Goal: Task Accomplishment & Management: Manage account settings

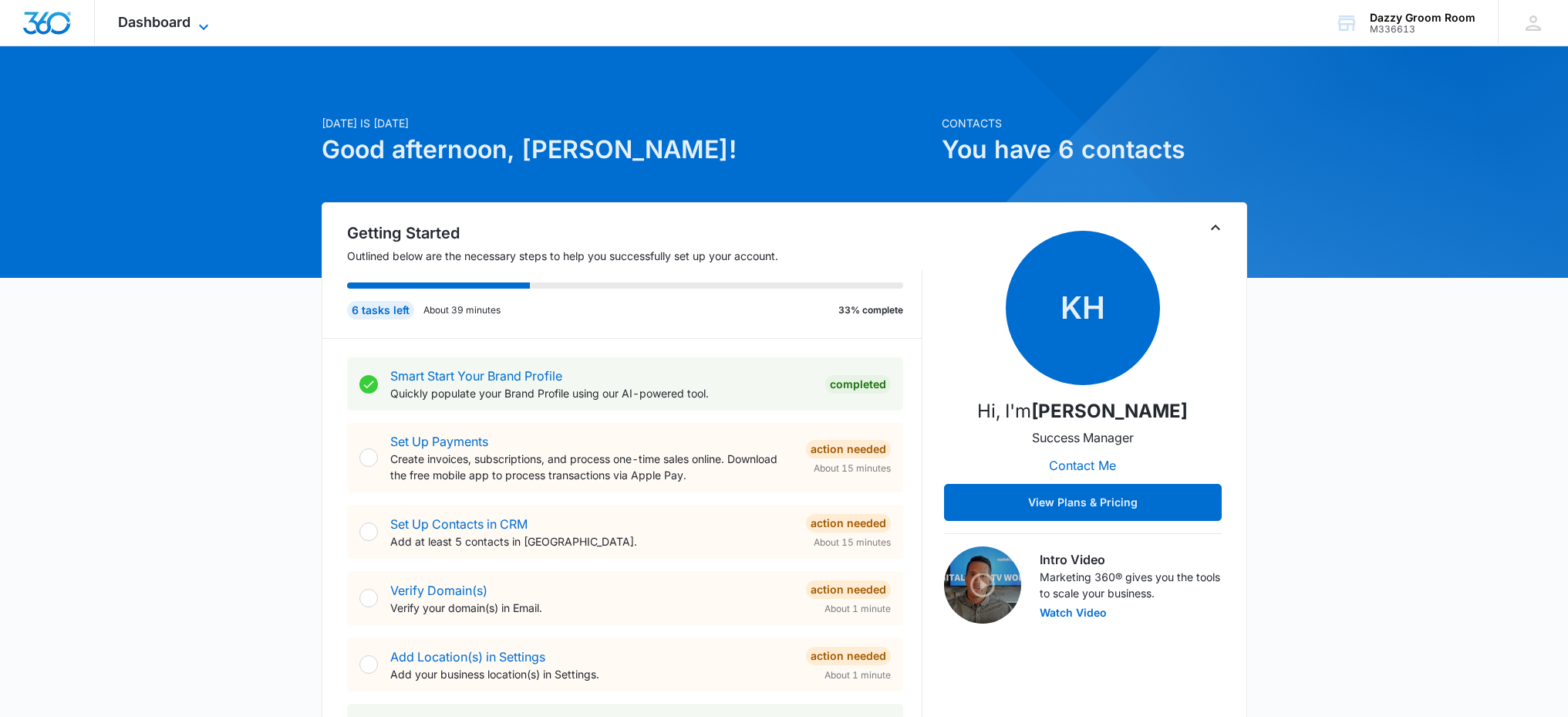
click at [205, 23] on icon at bounding box center [204, 27] width 19 height 19
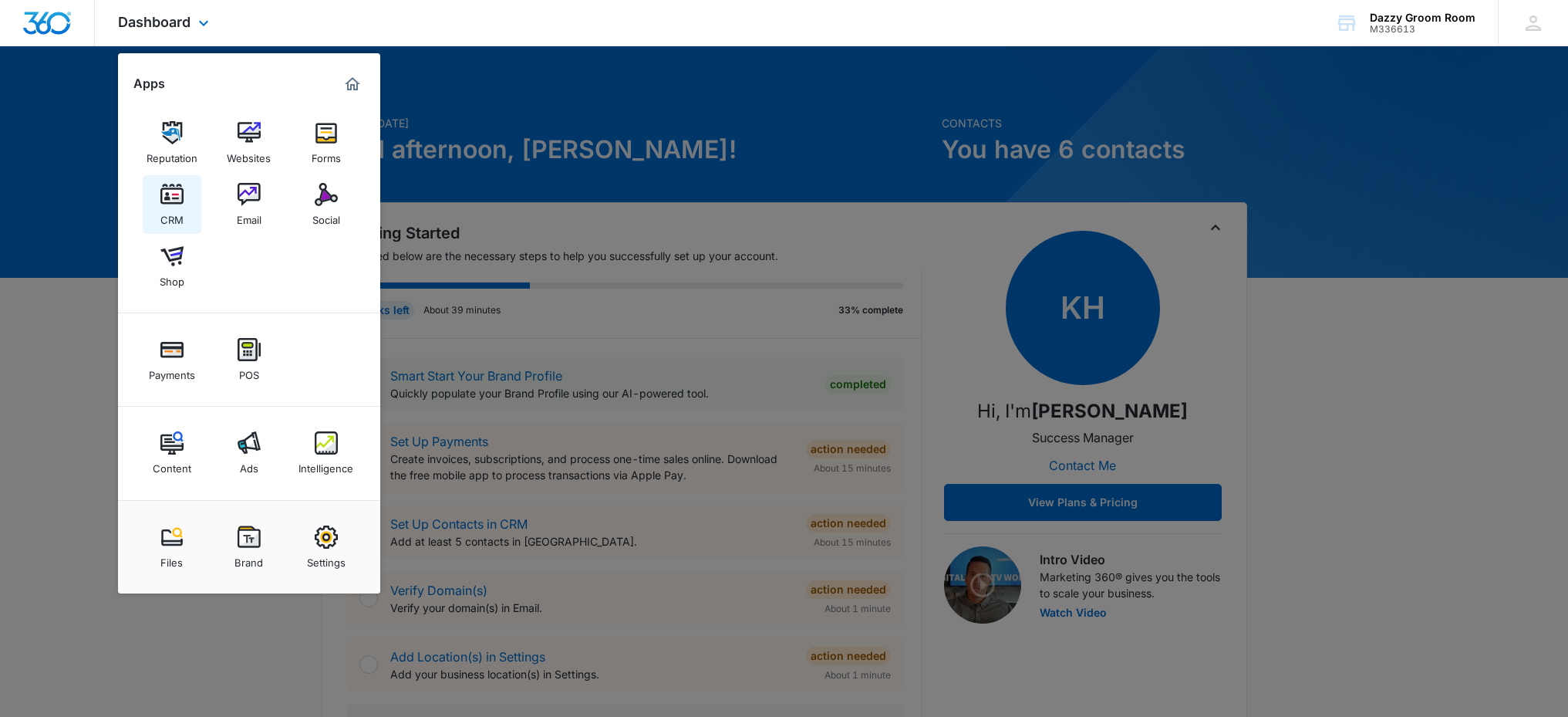
click at [173, 219] on div "CRM" at bounding box center [171, 216] width 23 height 20
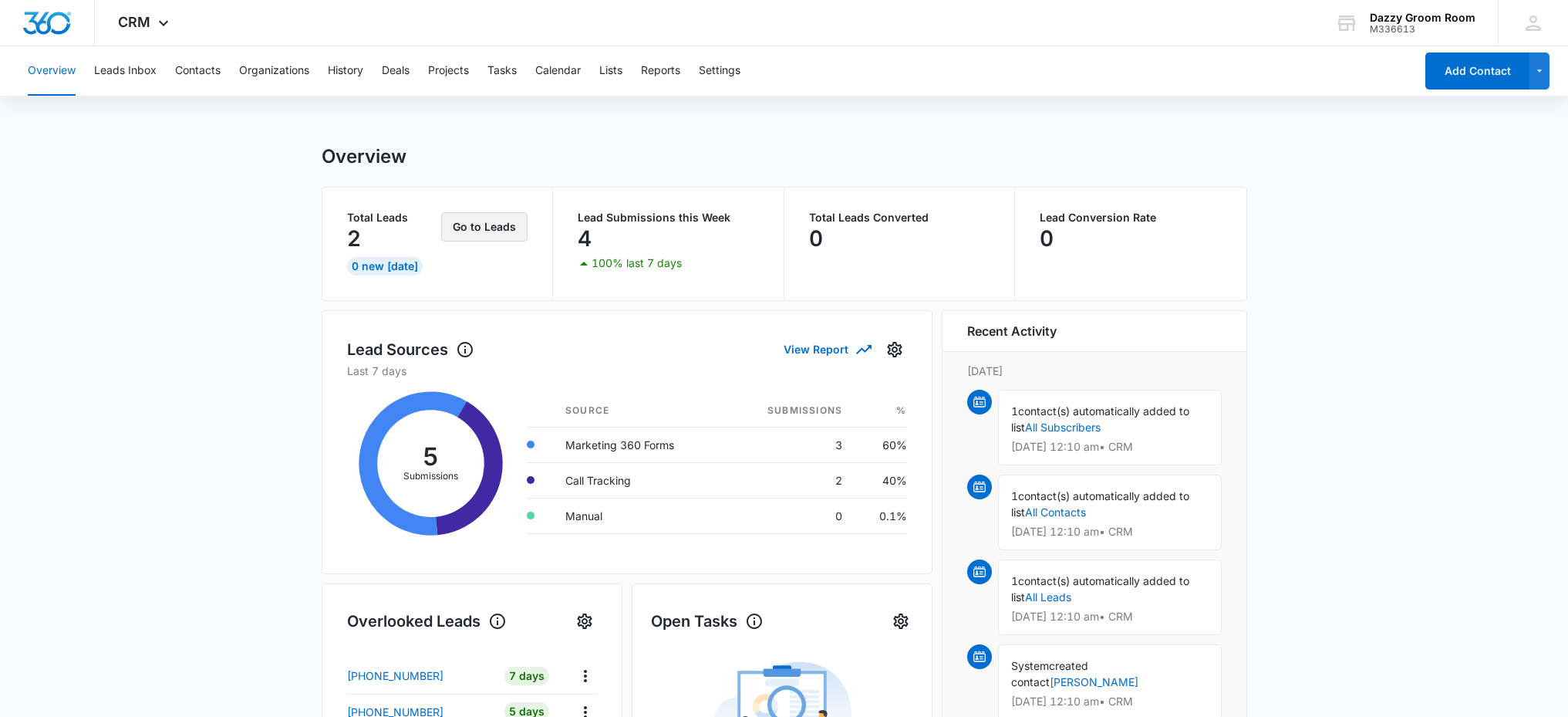
click at [476, 229] on button "Go to Leads" at bounding box center [483, 226] width 86 height 30
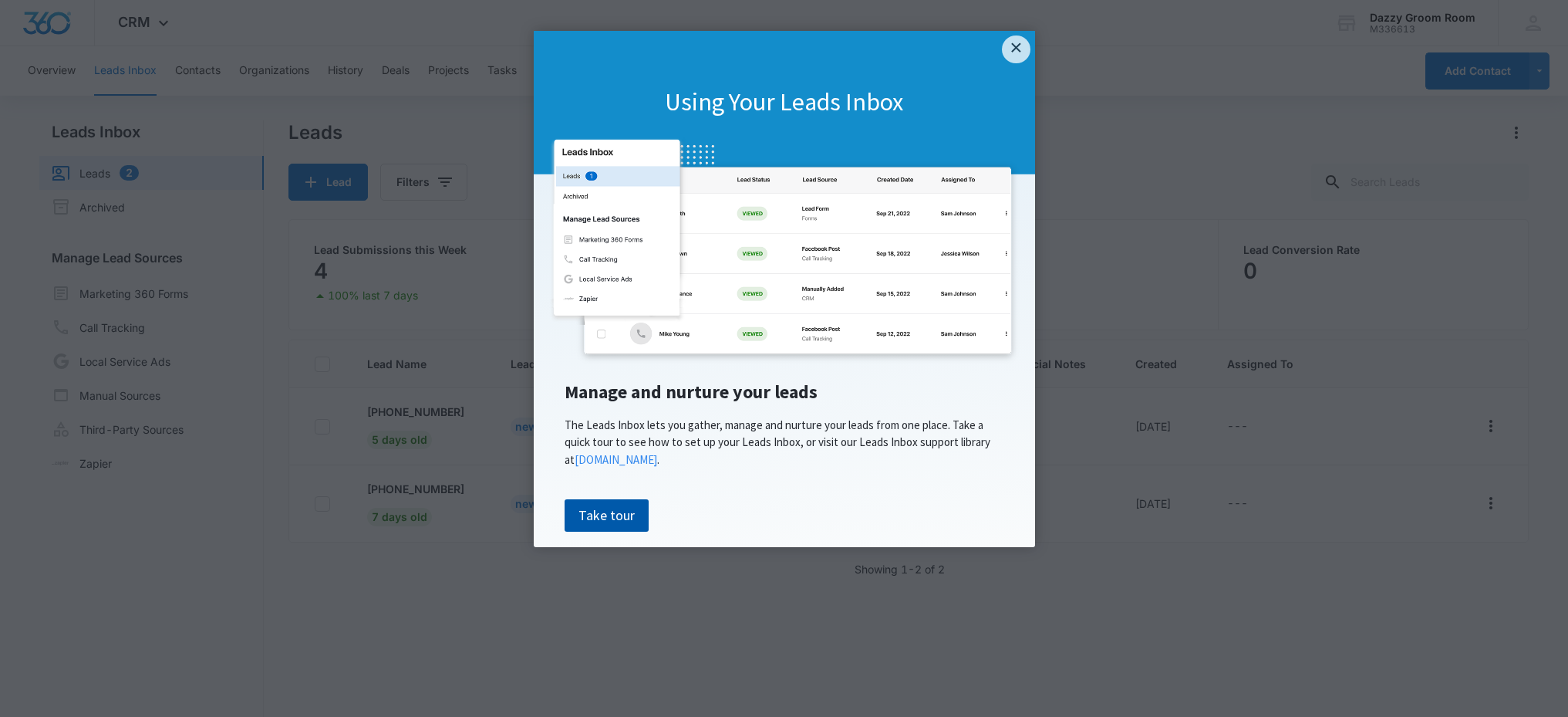
click at [583, 516] on link "Take tour" at bounding box center [606, 515] width 84 height 33
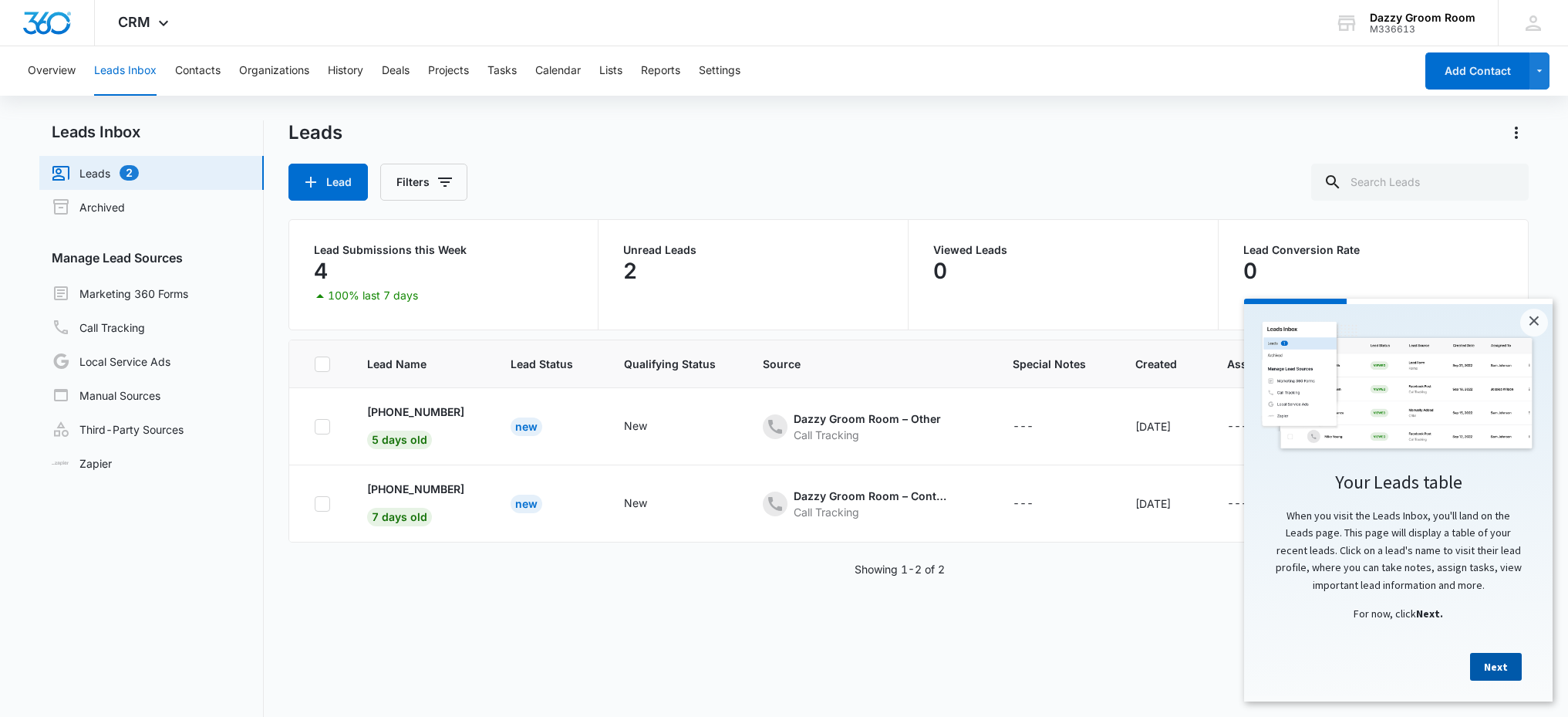
click at [1504, 672] on link "Next" at bounding box center [1496, 667] width 51 height 28
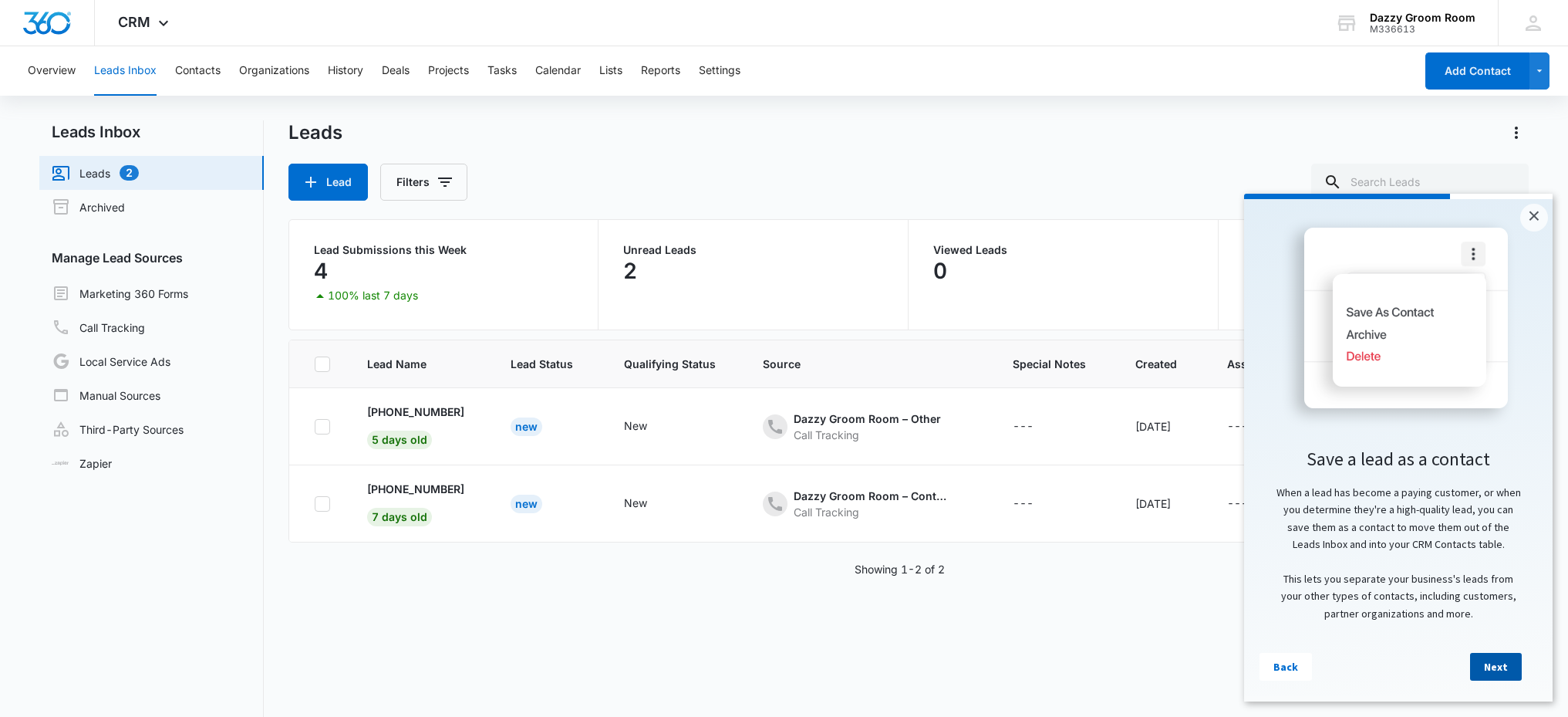
click at [1502, 672] on link "Next" at bounding box center [1496, 667] width 51 height 28
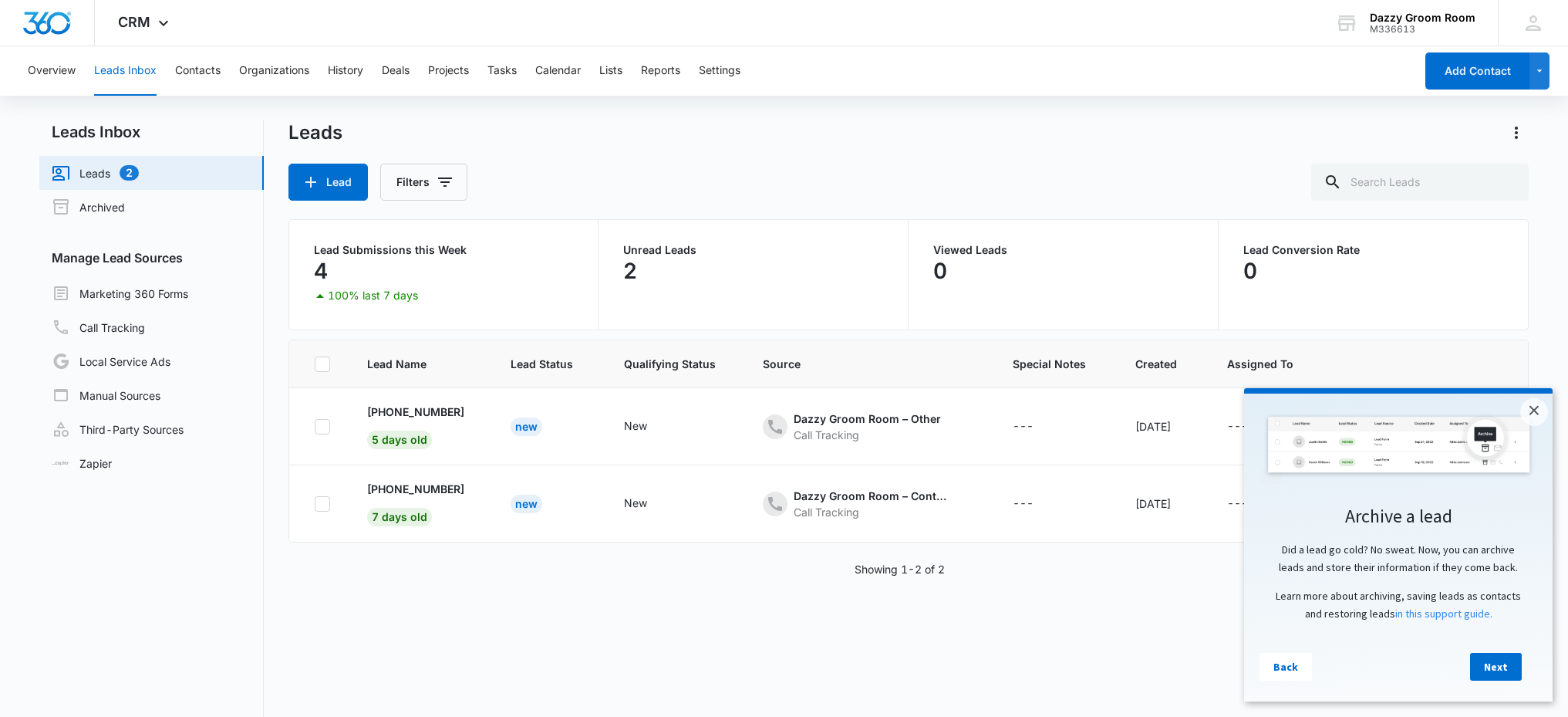
click at [1502, 672] on link "Next" at bounding box center [1496, 667] width 51 height 28
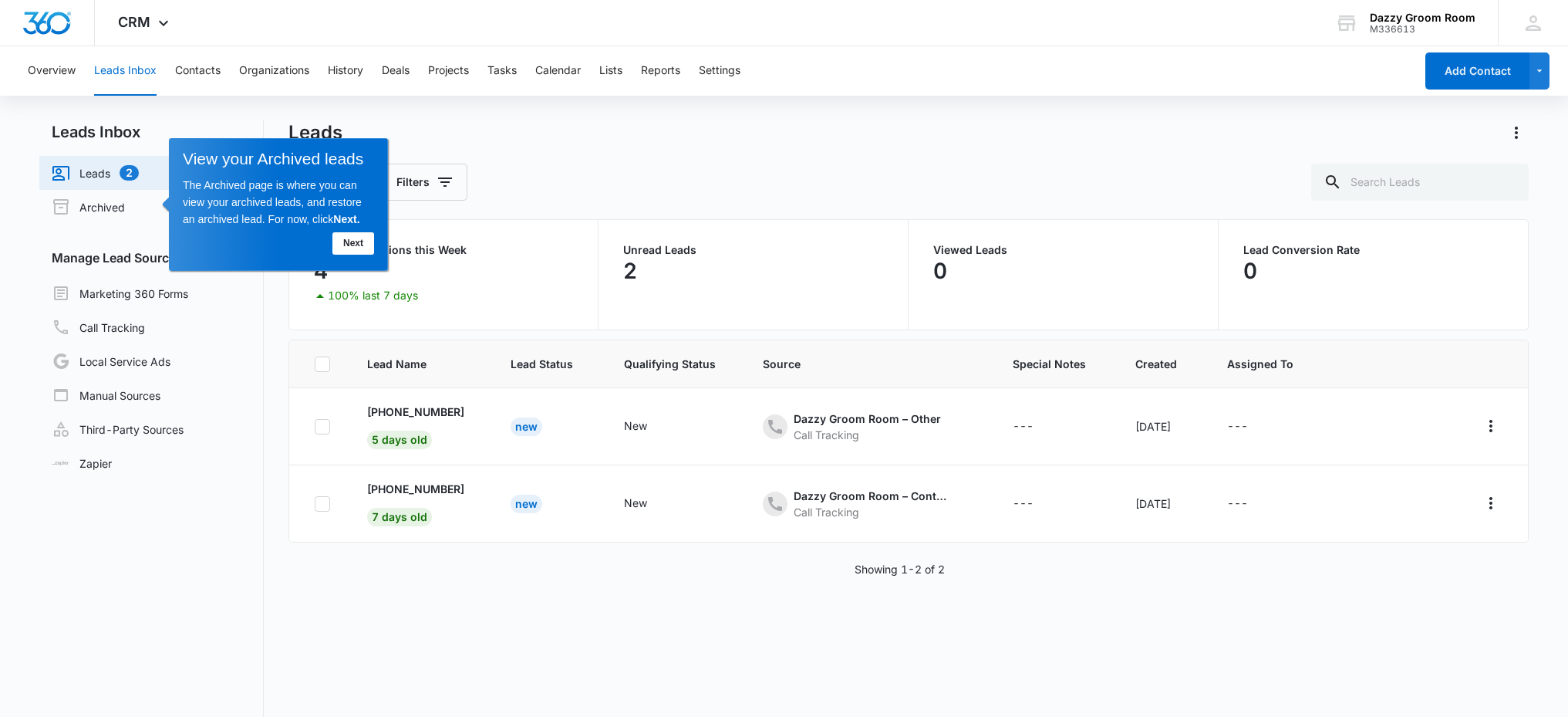
click at [349, 250] on link "Next" at bounding box center [353, 242] width 42 height 23
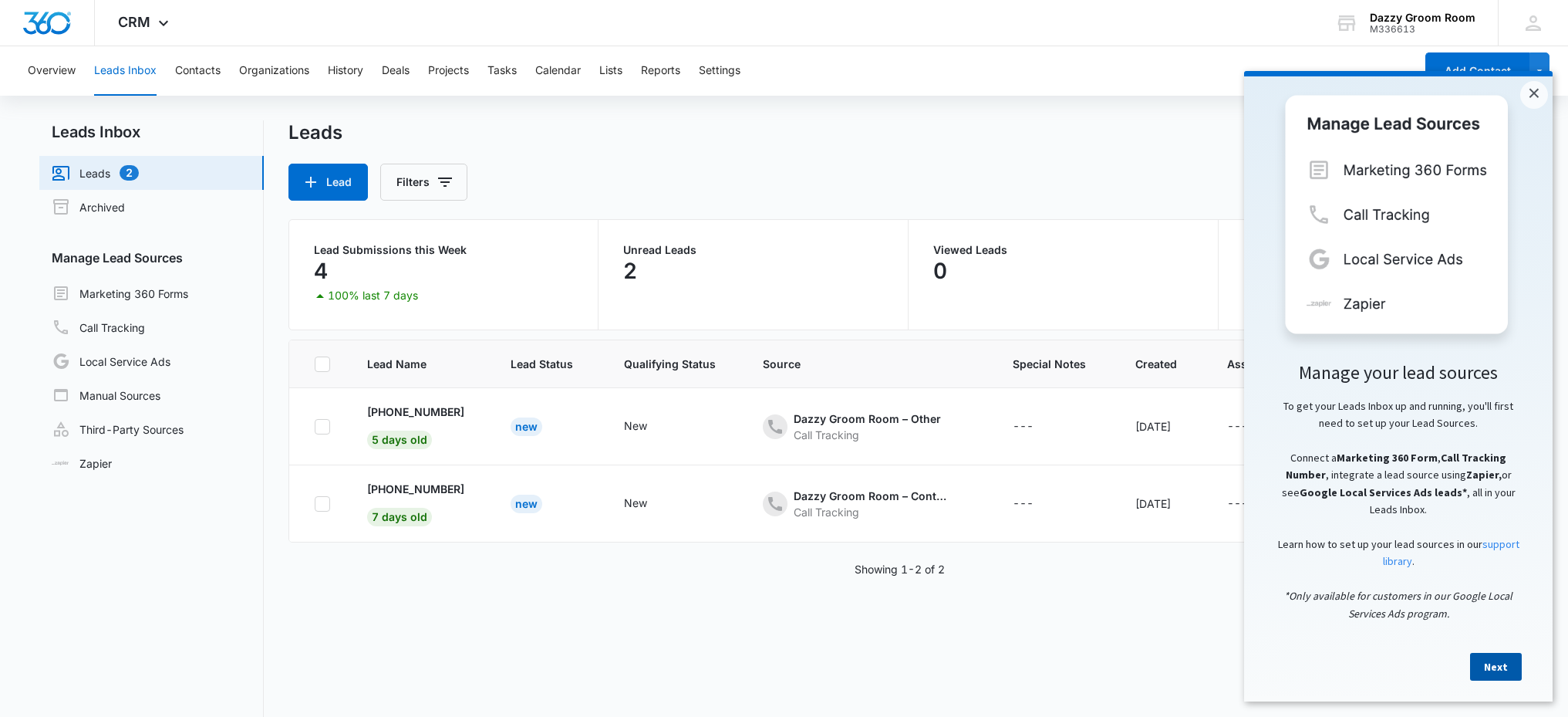
click at [1511, 677] on link "Next" at bounding box center [1496, 667] width 51 height 28
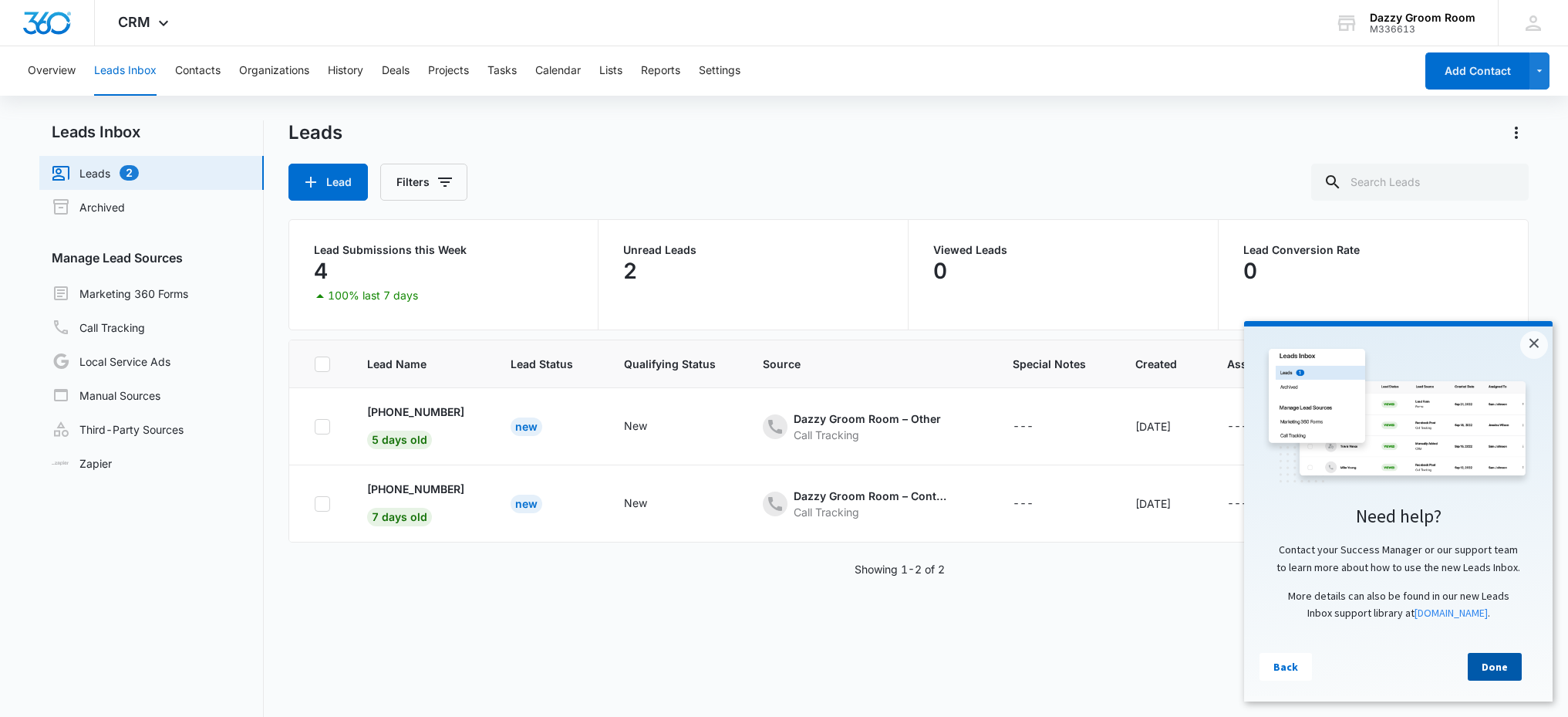
click at [1501, 674] on link "Done" at bounding box center [1494, 667] width 54 height 28
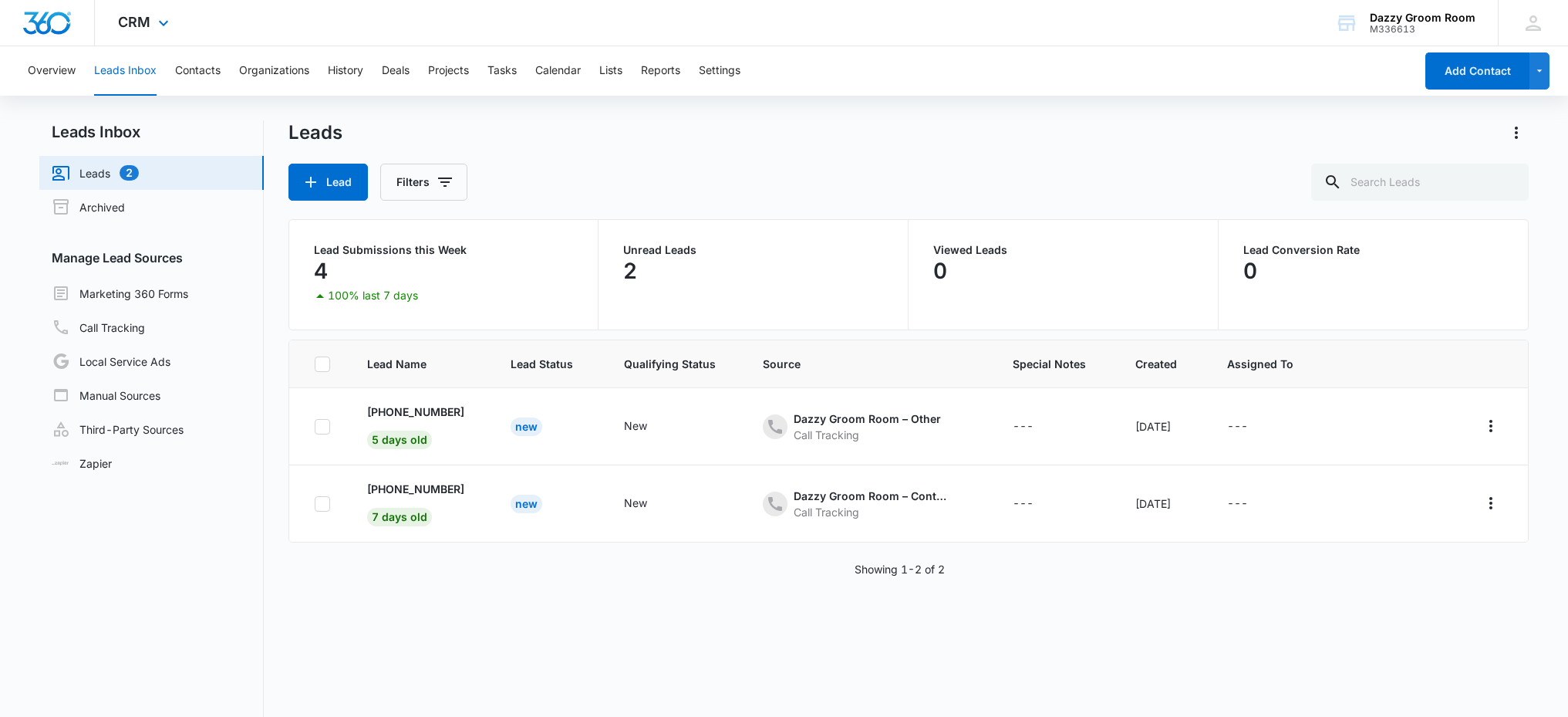
click at [173, 23] on div "CRM Apps Reputation Websites Forms CRM Email Social Shop Payments POS Content A…" at bounding box center [145, 23] width 101 height 45
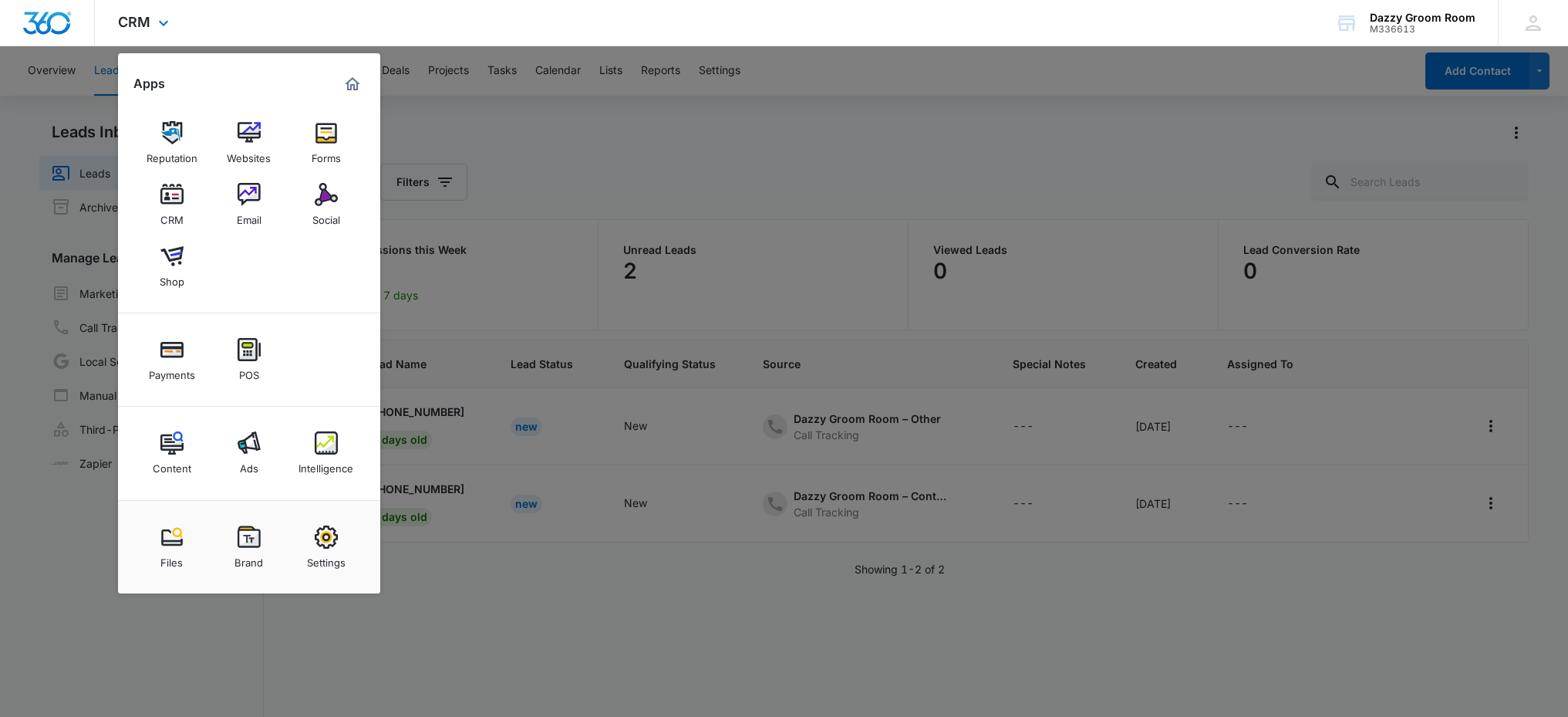
click at [240, 21] on div "CRM Apps Reputation Websites Forms CRM Email Social Shop Payments POS Content A…" at bounding box center [784, 23] width 1568 height 46
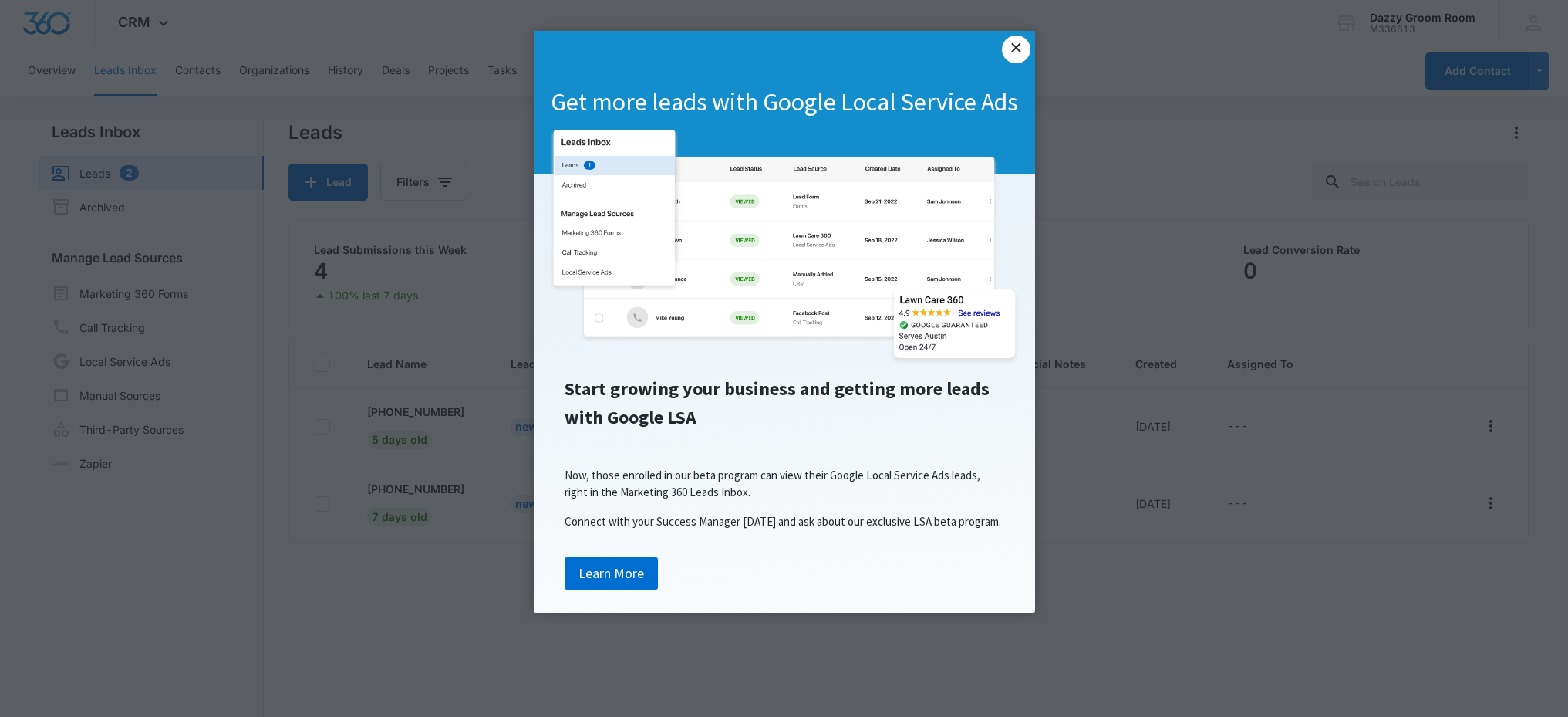
click at [1021, 57] on link "×" at bounding box center [1015, 49] width 28 height 28
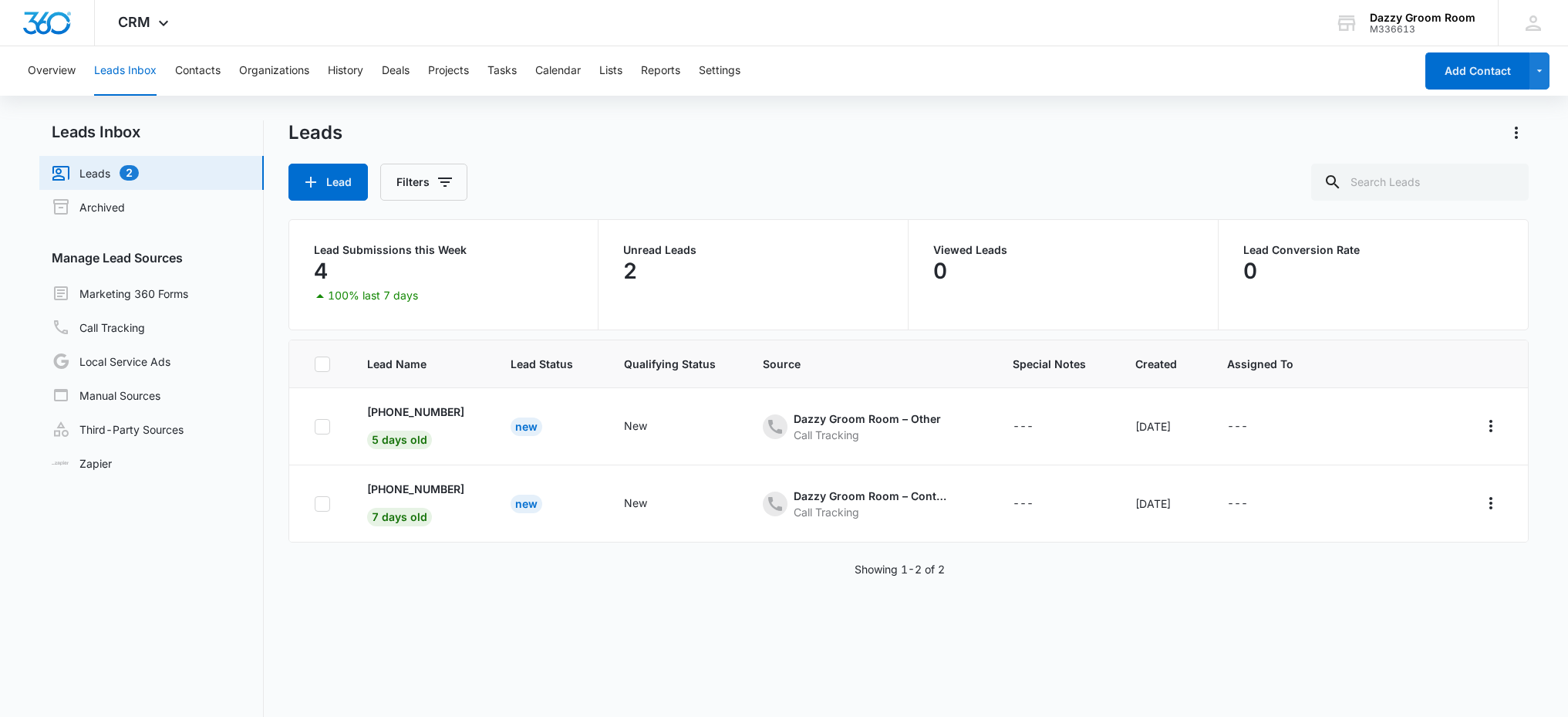
click at [129, 168] on link "Leads 2" at bounding box center [95, 172] width 87 height 19
click at [101, 170] on link "Leads 2" at bounding box center [95, 172] width 87 height 19
click at [142, 297] on link "Marketing 360 Forms" at bounding box center [120, 293] width 136 height 19
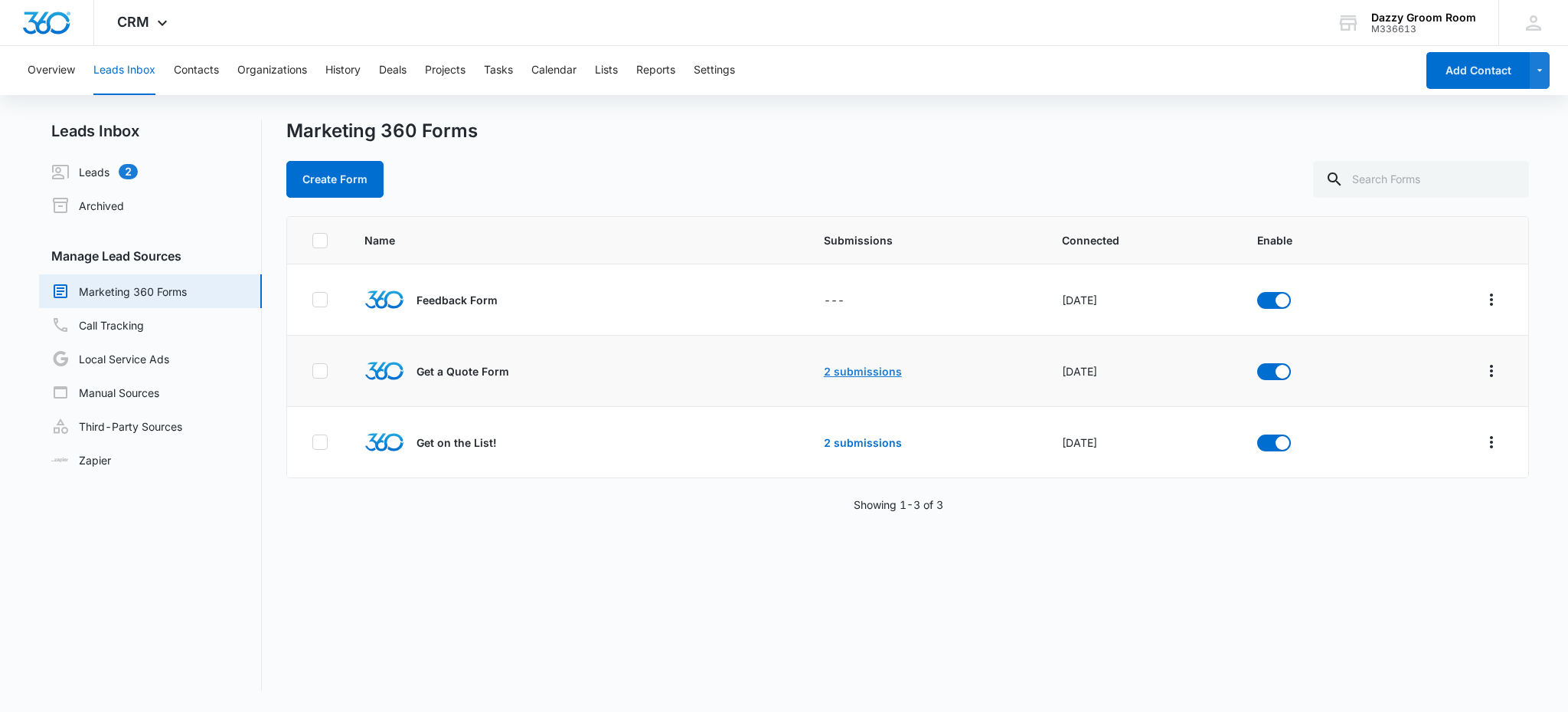
click at [854, 374] on link "2 submissions" at bounding box center [863, 370] width 79 height 13
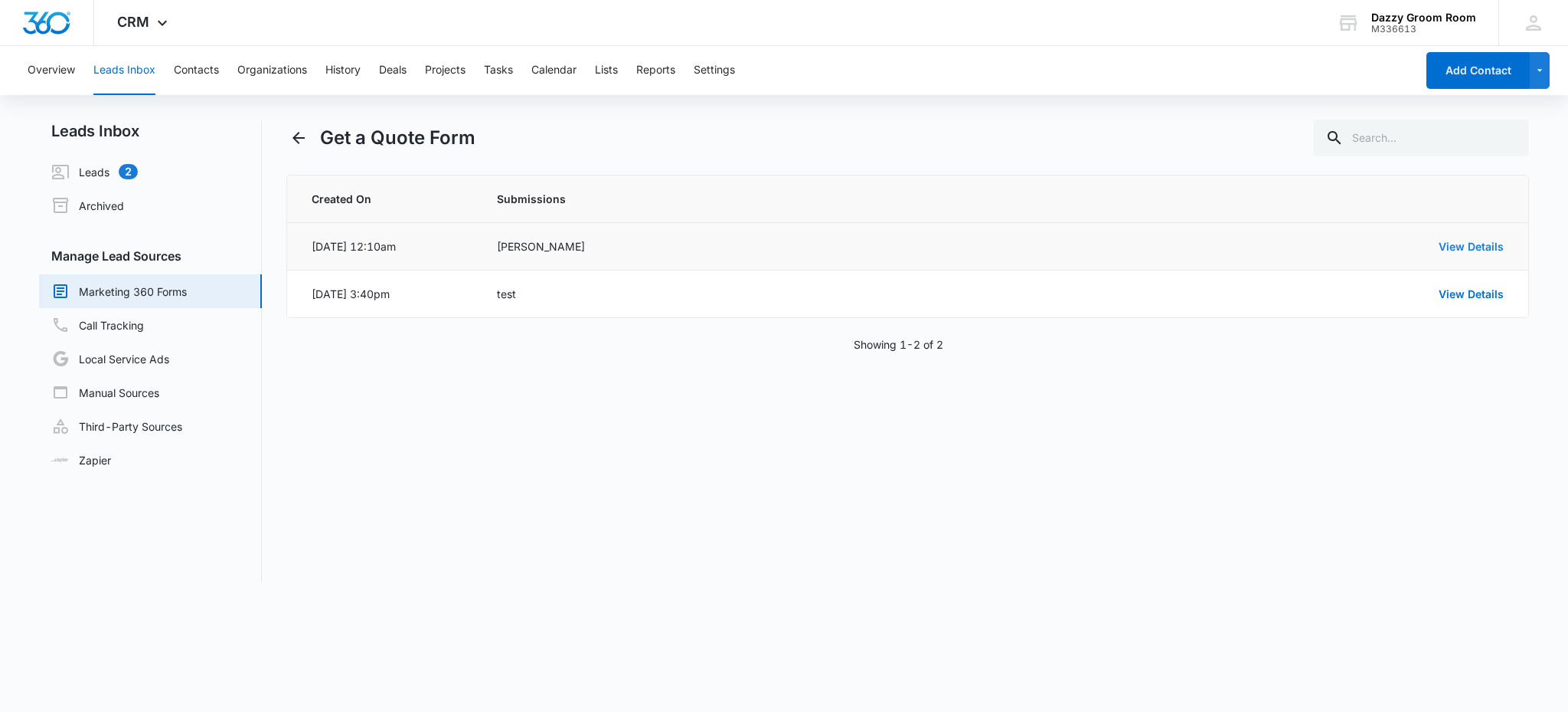
click at [1476, 251] on link "View Details" at bounding box center [1472, 246] width 65 height 13
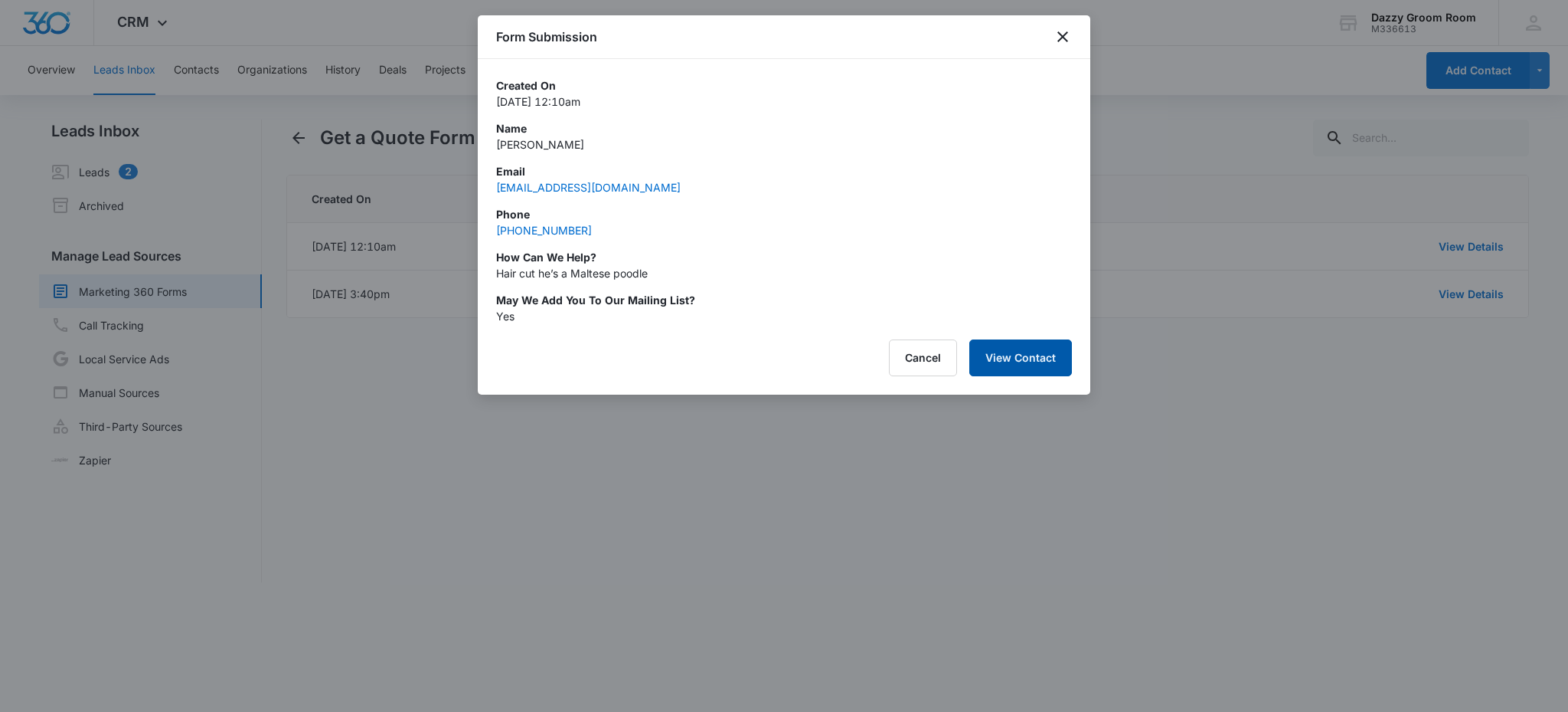
click at [1011, 366] on button "View Contact" at bounding box center [1020, 357] width 103 height 36
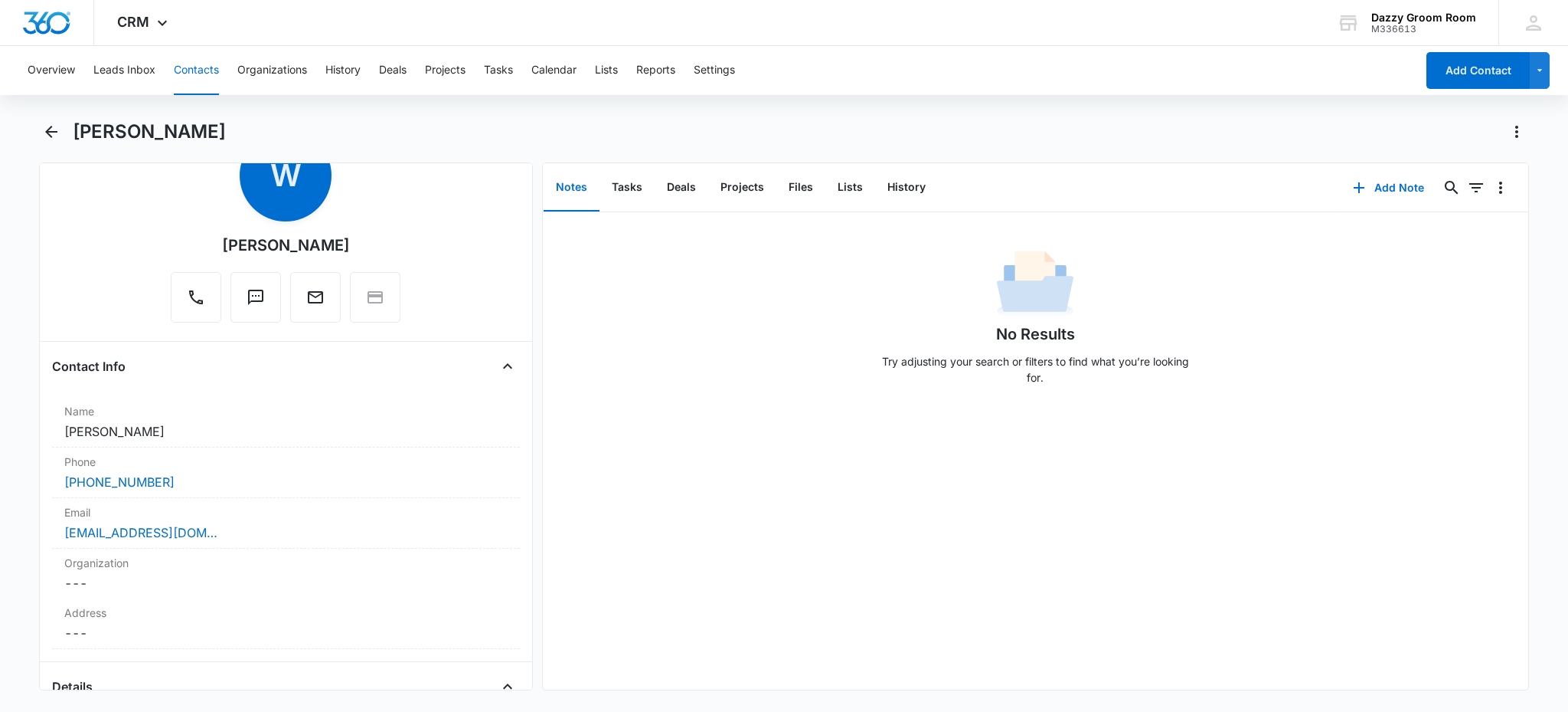
scroll to position [68, 0]
click at [322, 291] on button "Email" at bounding box center [315, 296] width 50 height 50
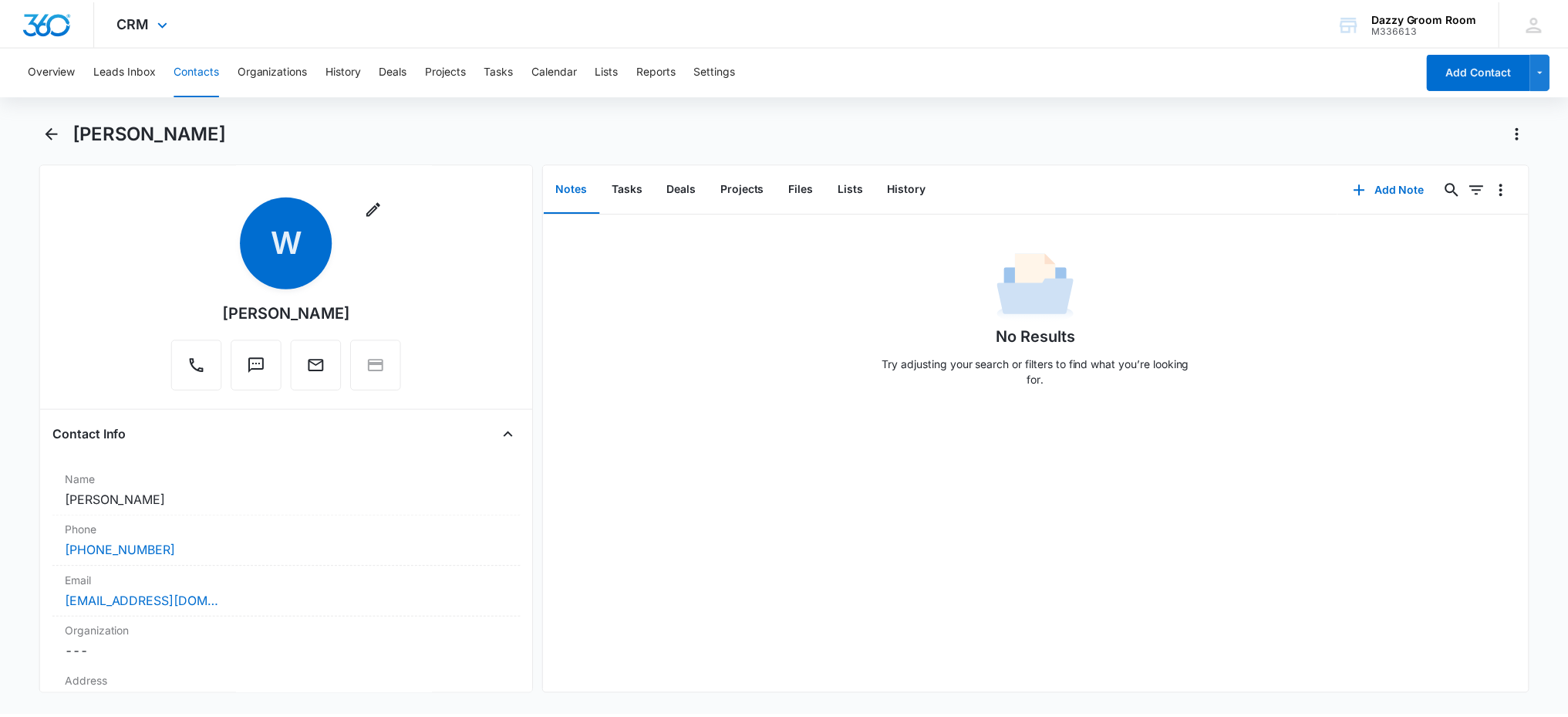
scroll to position [0, 0]
click at [725, 70] on button "Settings" at bounding box center [720, 71] width 42 height 49
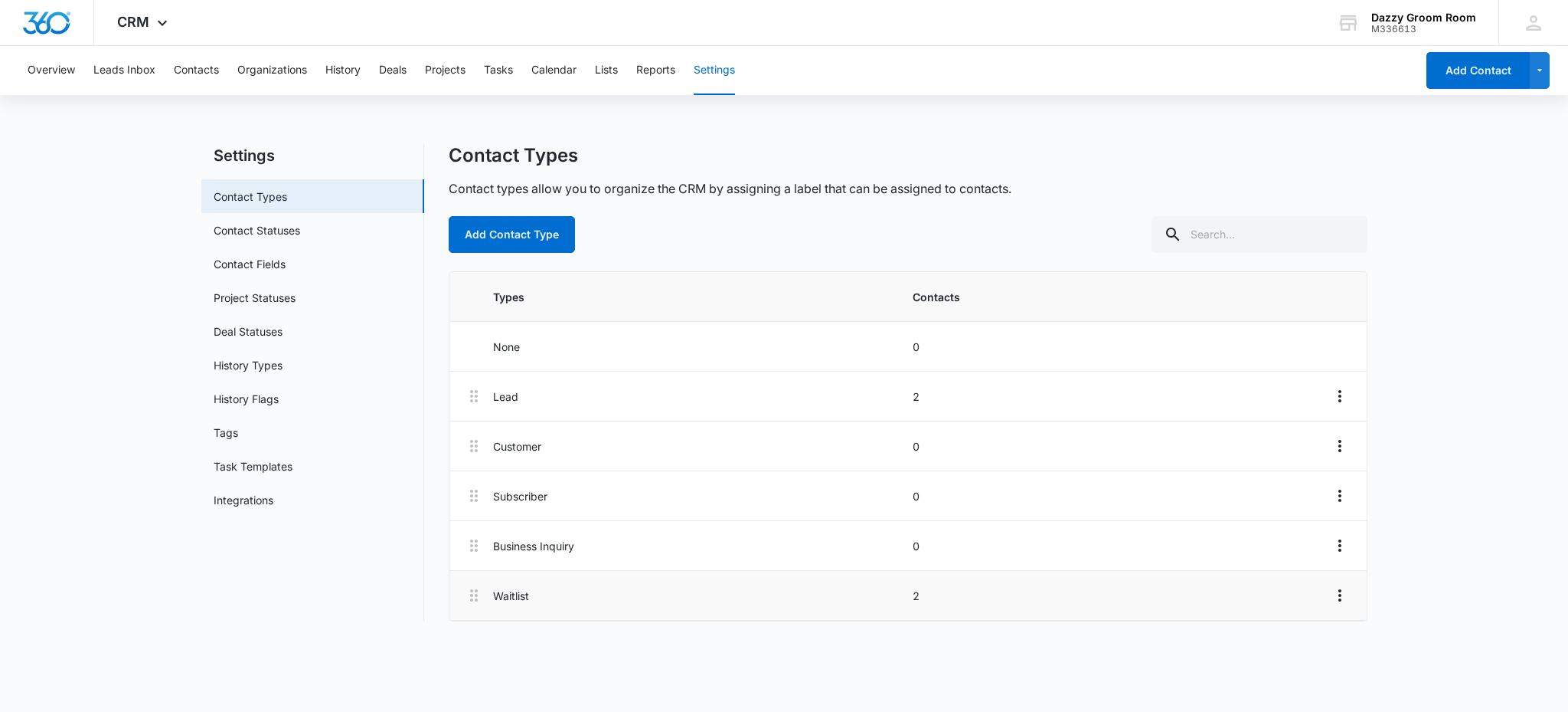
click at [517, 594] on p "Waitlist" at bounding box center [697, 595] width 409 height 16
click at [1340, 593] on icon "Overflow Menu" at bounding box center [1340, 595] width 19 height 19
click at [923, 656] on body "CRM Apps Reputation Websites Forms CRM Email Social Shop Payments POS Content A…" at bounding box center [784, 356] width 1568 height 712
click at [337, 68] on button "History" at bounding box center [343, 71] width 35 height 49
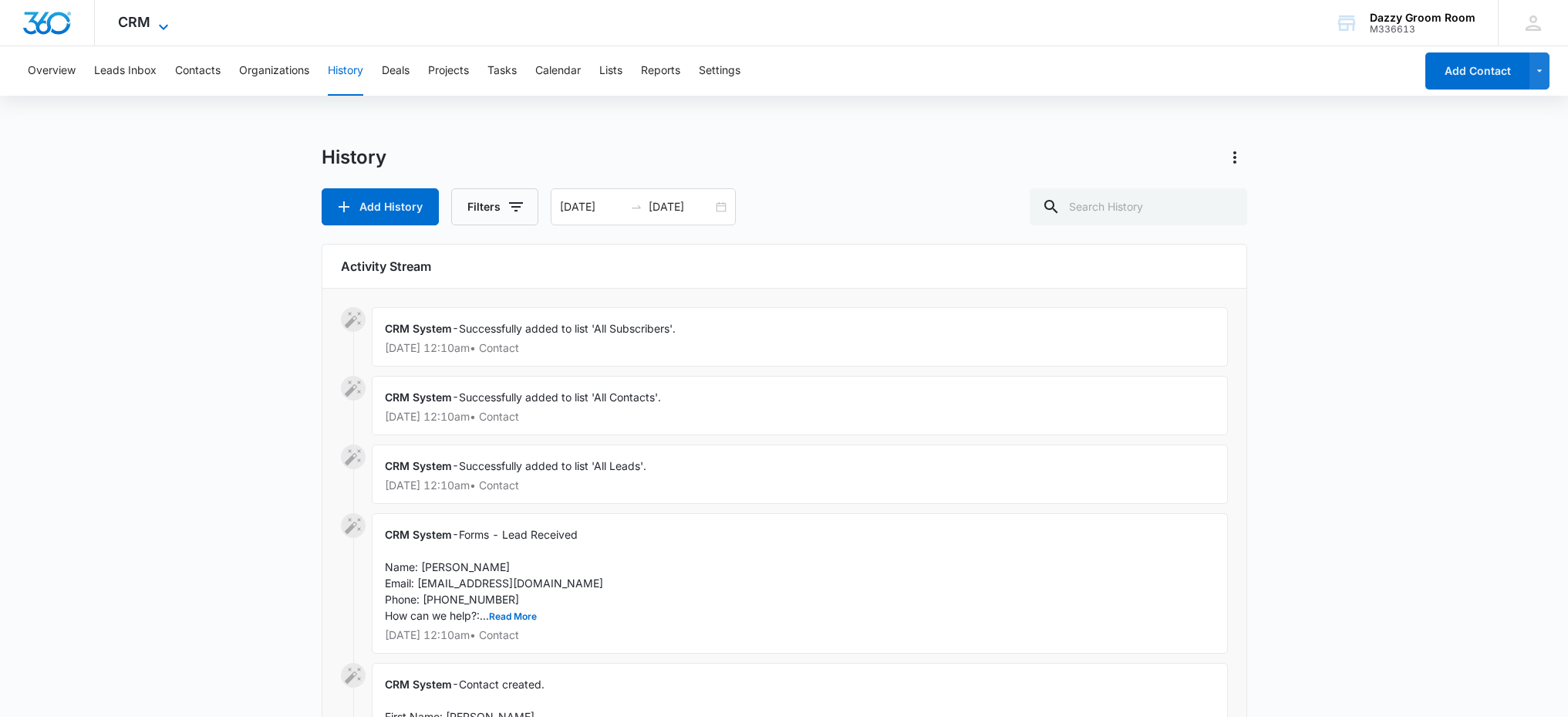
click at [154, 27] on icon at bounding box center [163, 27] width 19 height 19
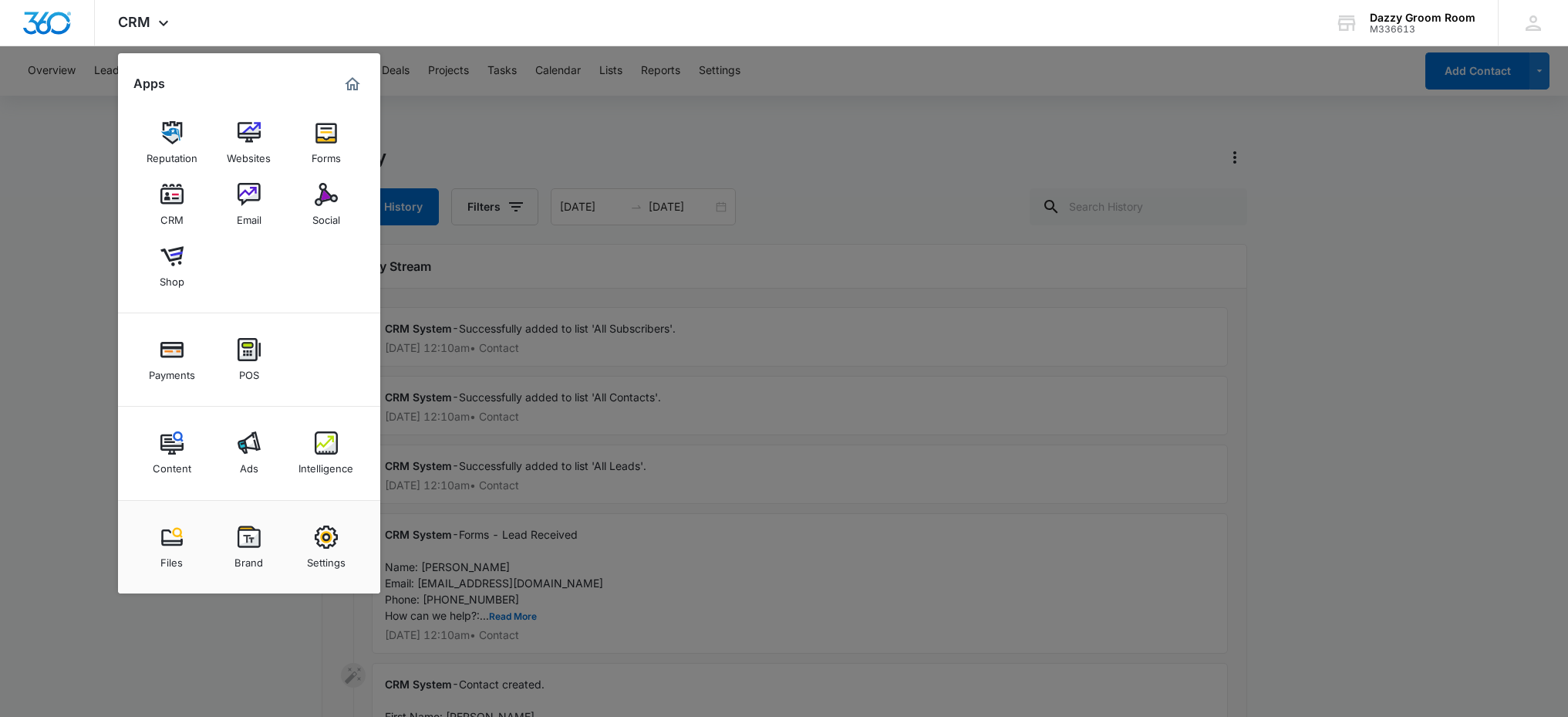
click at [72, 152] on div at bounding box center [784, 358] width 1568 height 717
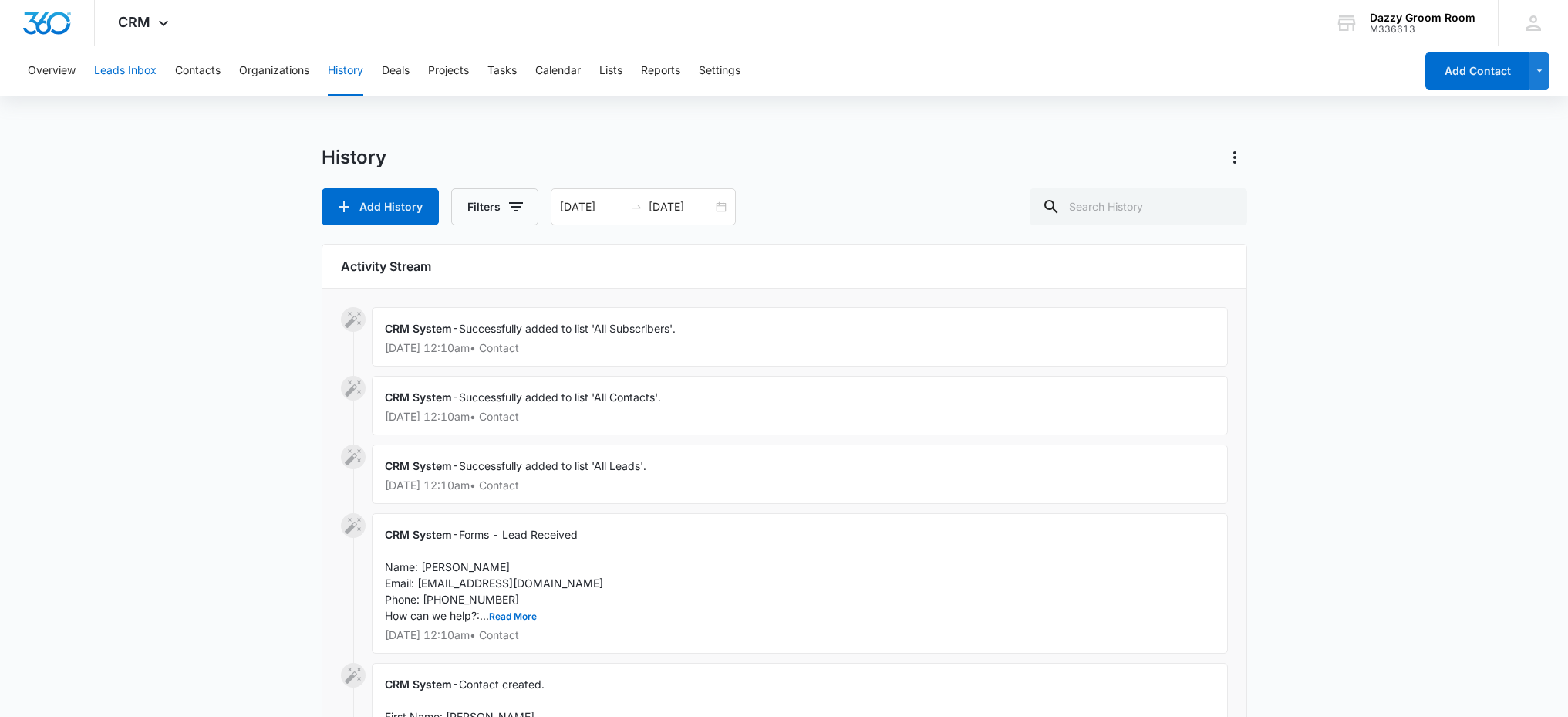
click at [116, 68] on button "Leads Inbox" at bounding box center [125, 71] width 62 height 49
